Goal: Find specific page/section: Find specific page/section

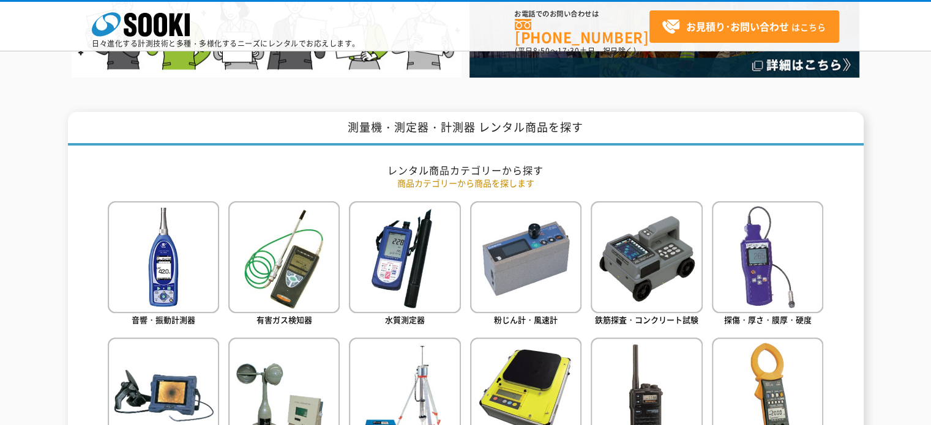
scroll to position [612, 0]
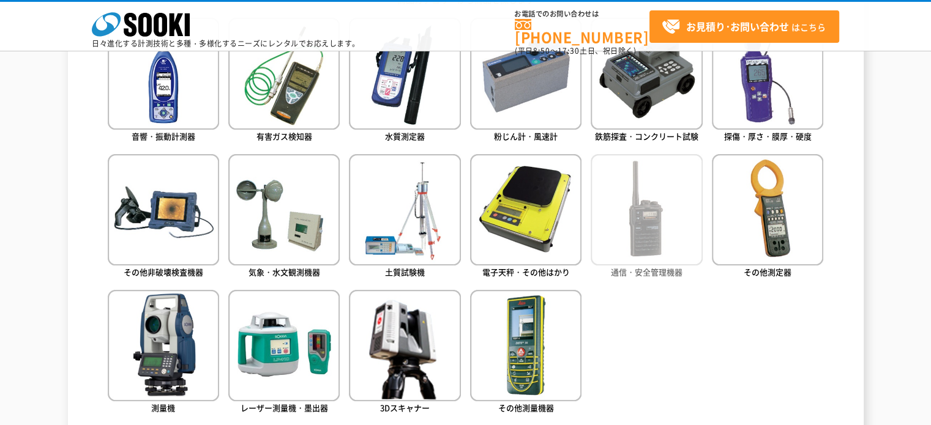
click at [658, 215] on img at bounding box center [645, 209] width 111 height 111
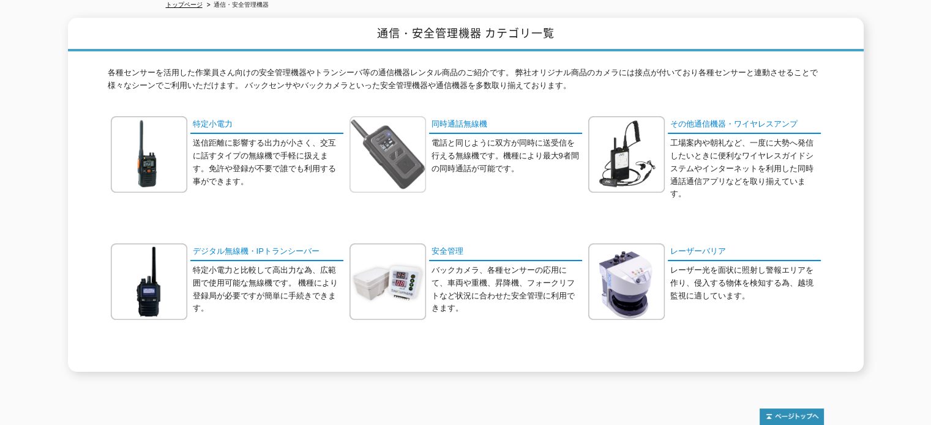
scroll to position [135, 0]
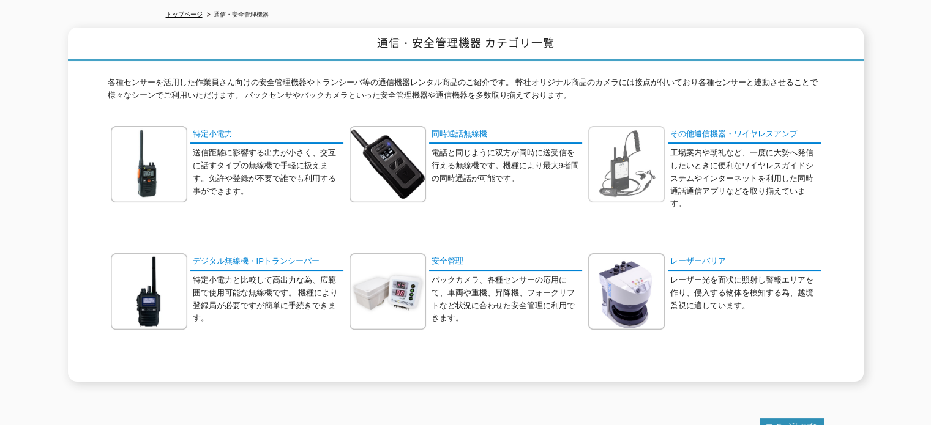
click at [637, 173] on img at bounding box center [626, 164] width 76 height 76
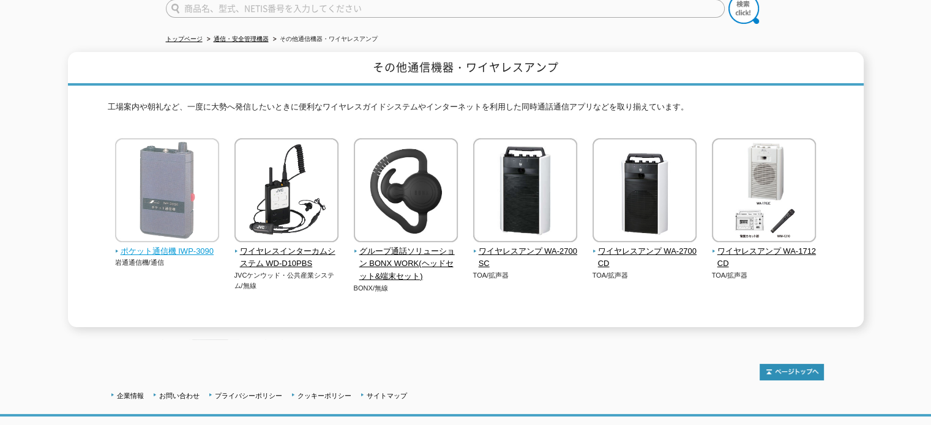
scroll to position [122, 0]
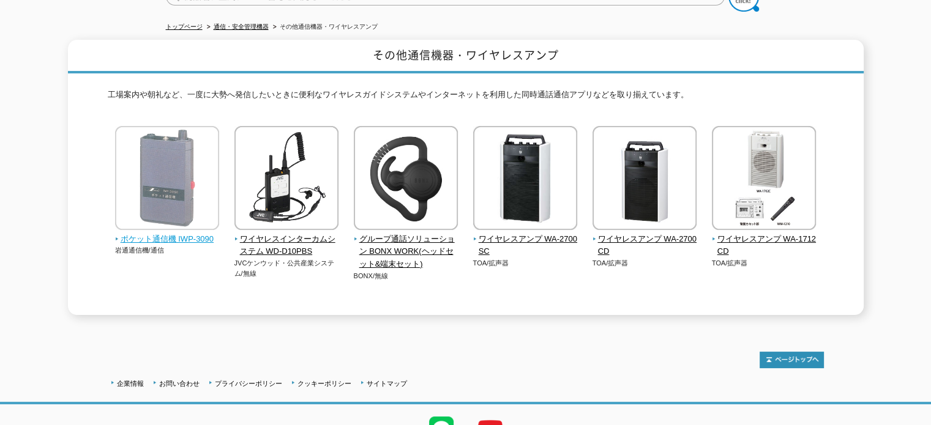
click at [137, 233] on span "ポケット通信機 IWP-3090" at bounding box center [167, 239] width 105 height 13
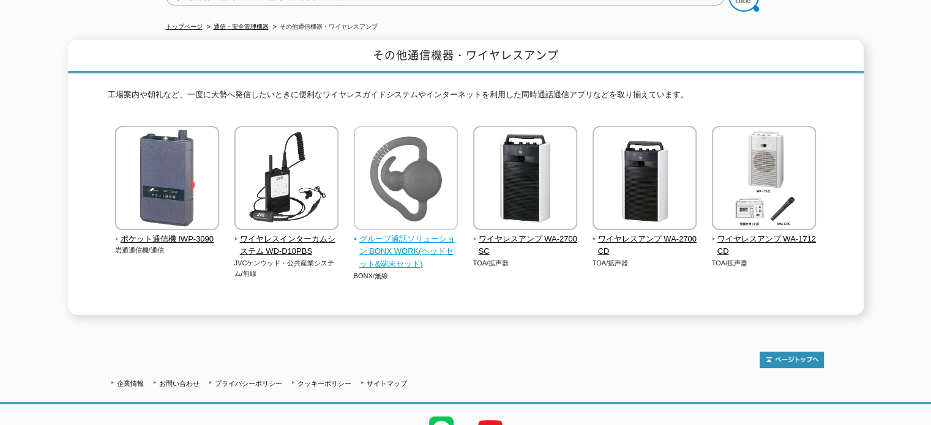
click at [397, 176] on img at bounding box center [406, 179] width 104 height 107
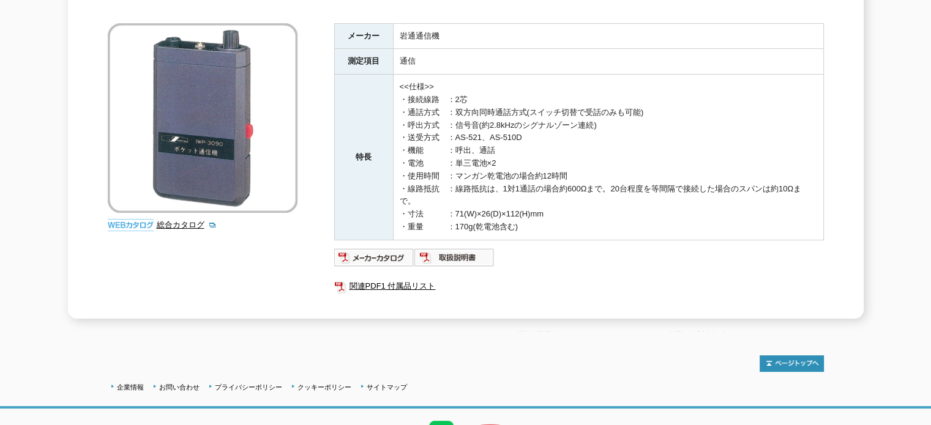
scroll to position [184, 0]
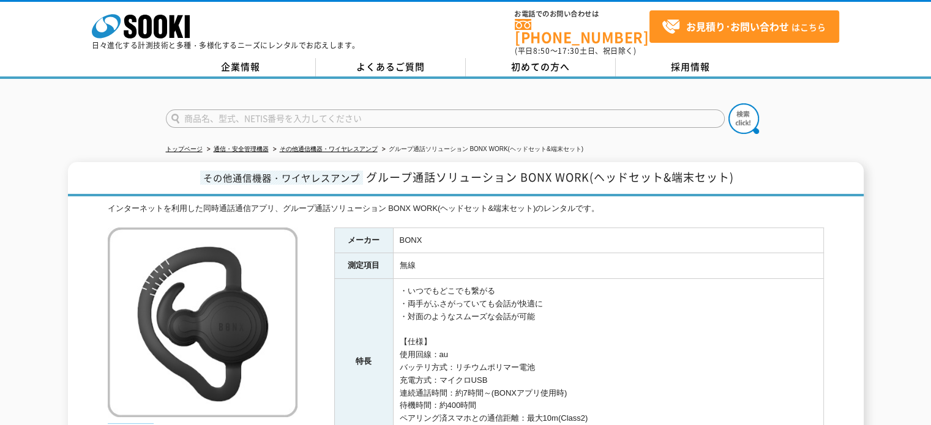
click at [297, 110] on input "text" at bounding box center [445, 119] width 559 height 18
type input "ヘルメット"
click at [728, 103] on button at bounding box center [743, 118] width 31 height 31
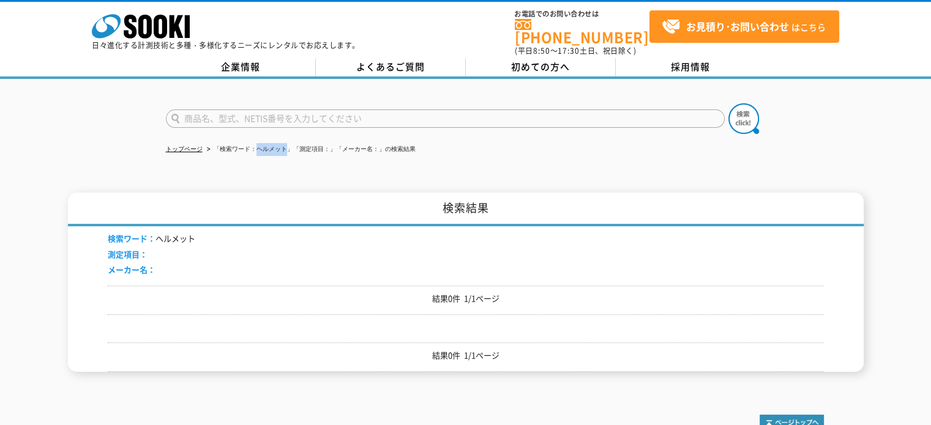
drag, startPoint x: 257, startPoint y: 139, endPoint x: 287, endPoint y: 142, distance: 30.1
click at [287, 143] on li "「検索ワード：ヘルメット」「測定項目：」「メーカー名：」の検索結果" at bounding box center [309, 149] width 211 height 13
copy li "ヘルメット"
